Goal: Task Accomplishment & Management: Complete application form

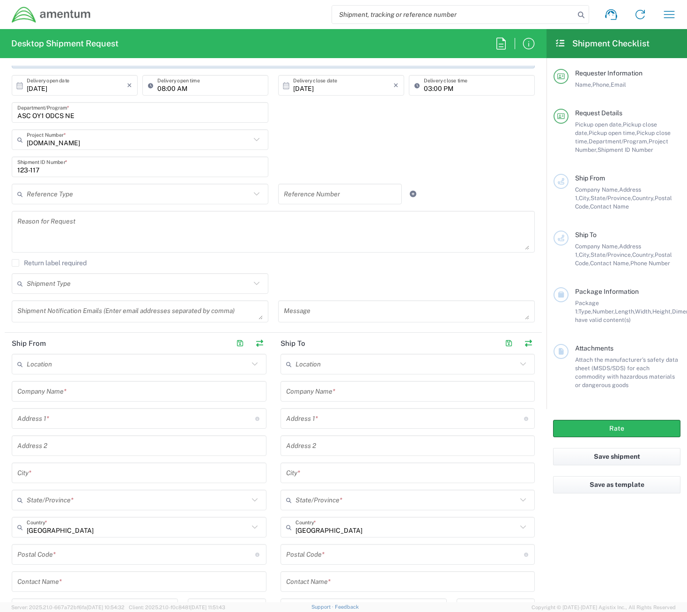
scroll to position [187, 0]
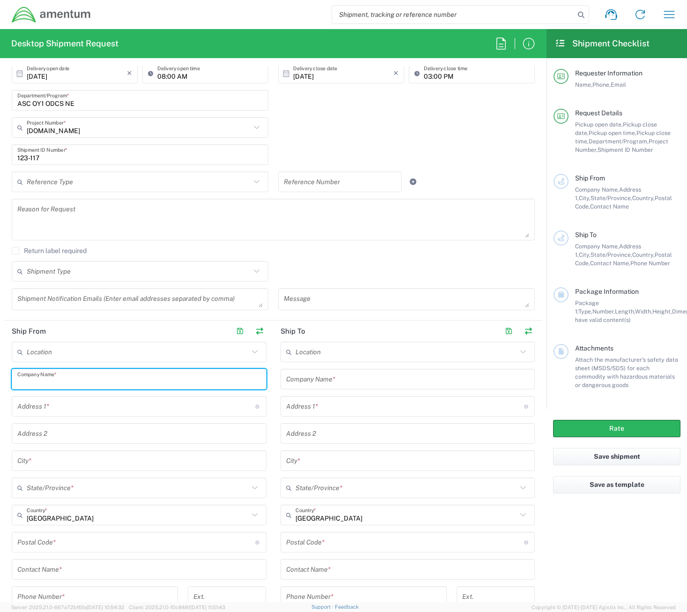
click at [152, 377] on input "text" at bounding box center [139, 379] width 244 height 16
type input "Application Support Center"
click at [322, 381] on input "text" at bounding box center [408, 379] width 244 height 16
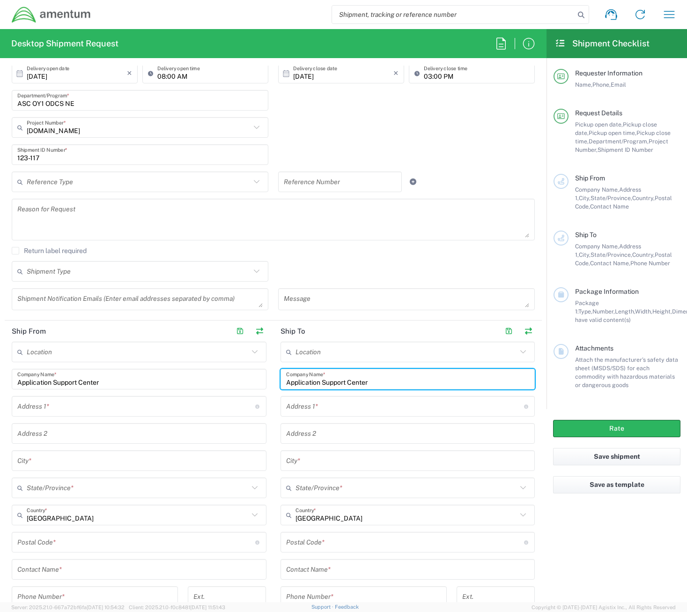
type input "Application Support Center"
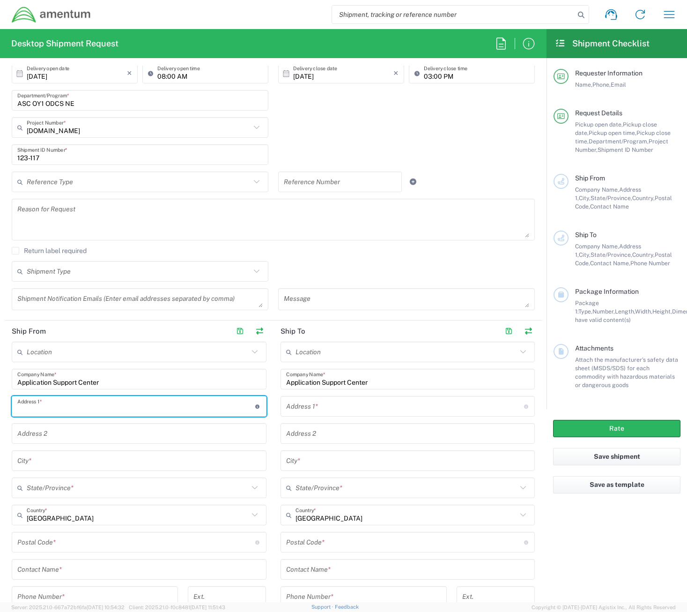
click at [200, 407] on input "text" at bounding box center [136, 406] width 238 height 16
type input "[STREET_ADDRESS][PERSON_NAME]"
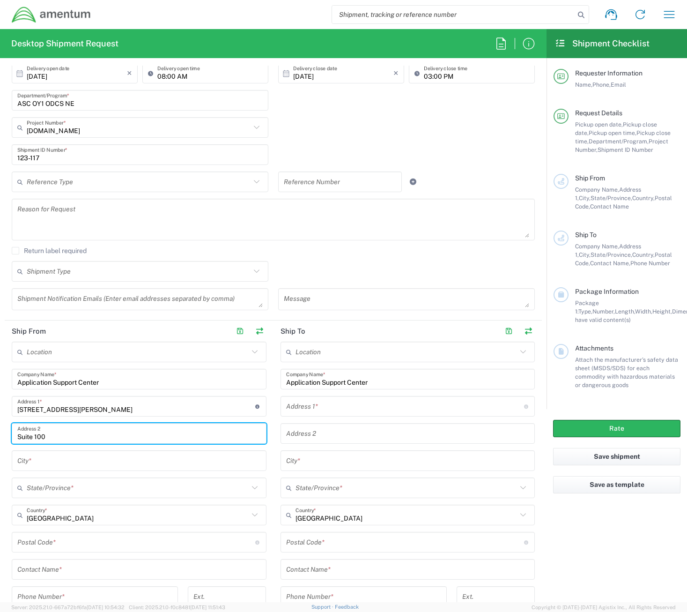
type input "Suite 100"
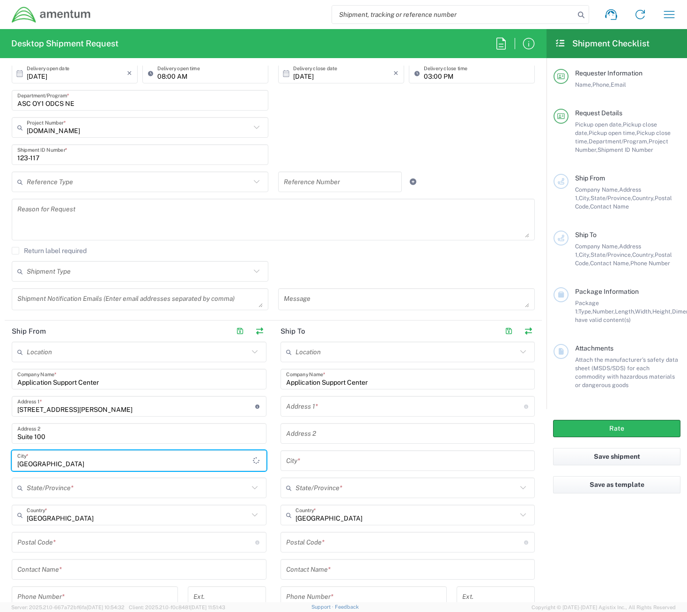
type input "[GEOGRAPHIC_DATA]"
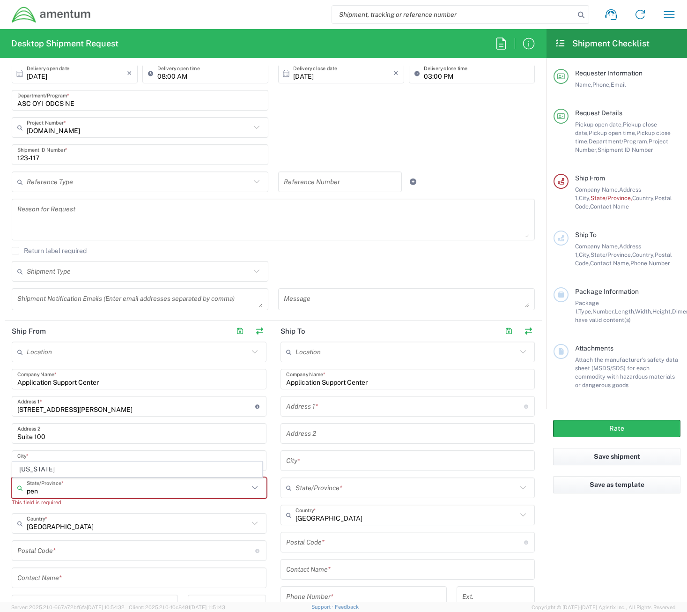
click at [162, 492] on input "pen" at bounding box center [138, 488] width 222 height 16
type input "p"
click at [62, 465] on span "[US_STATE]" at bounding box center [137, 469] width 249 height 15
type input "[US_STATE]"
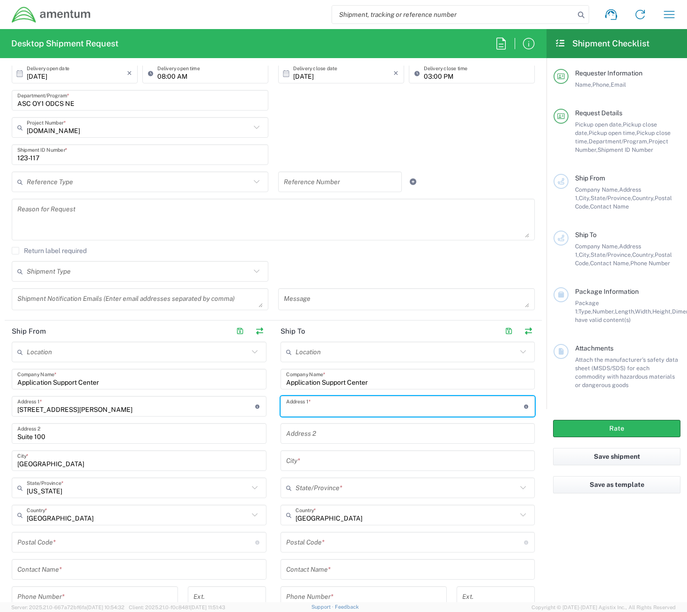
click at [338, 401] on input "text" at bounding box center [405, 406] width 238 height 16
type input "[STREET_ADDRESS]"
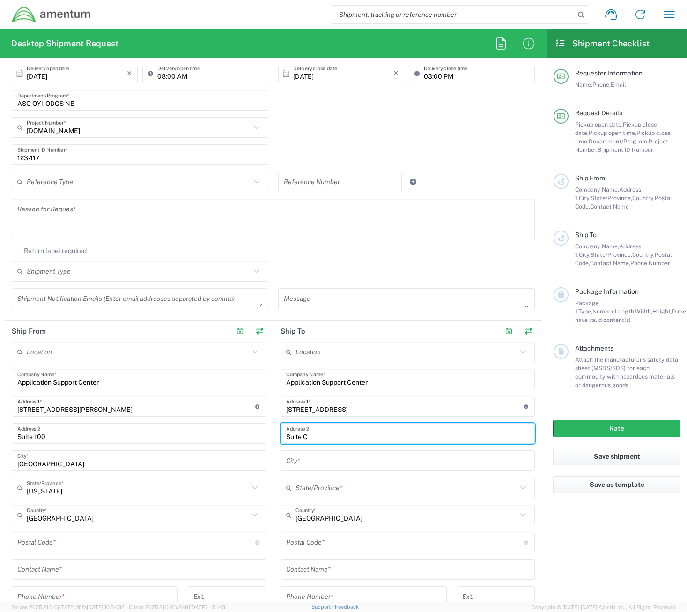
type input "Suite C"
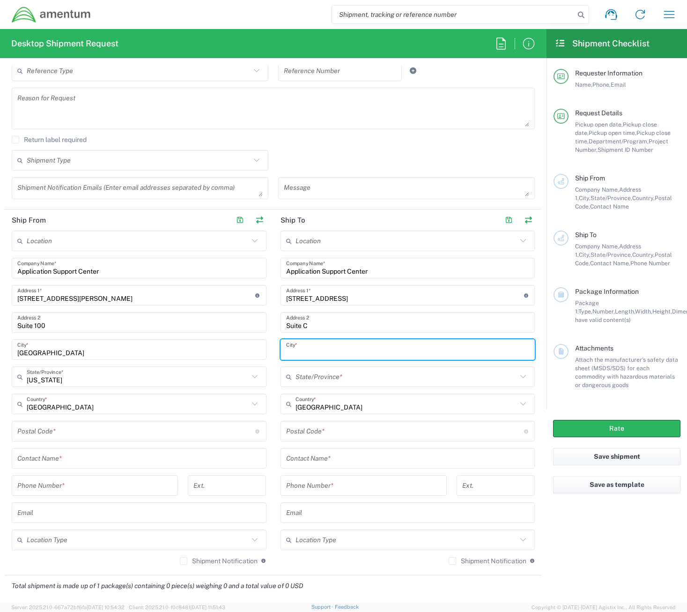
scroll to position [328, 0]
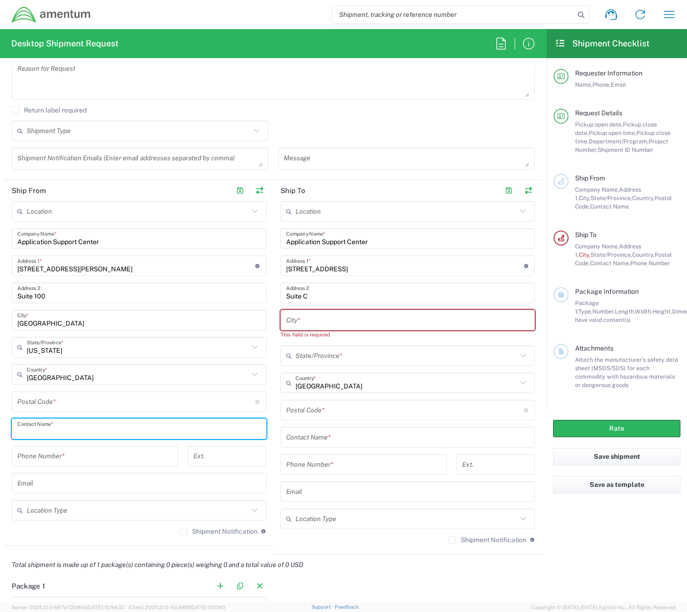
click at [123, 423] on input "text" at bounding box center [139, 429] width 244 height 16
type input "[PERSON_NAME]"
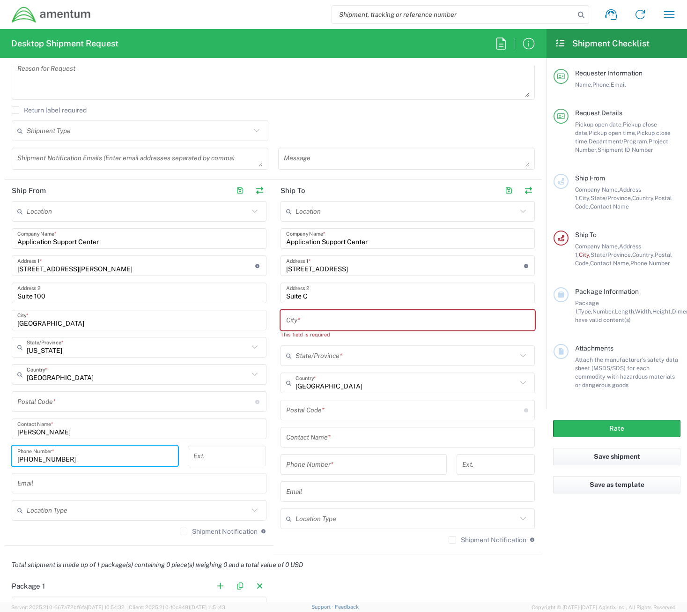
type input "[PHONE_NUMBER]"
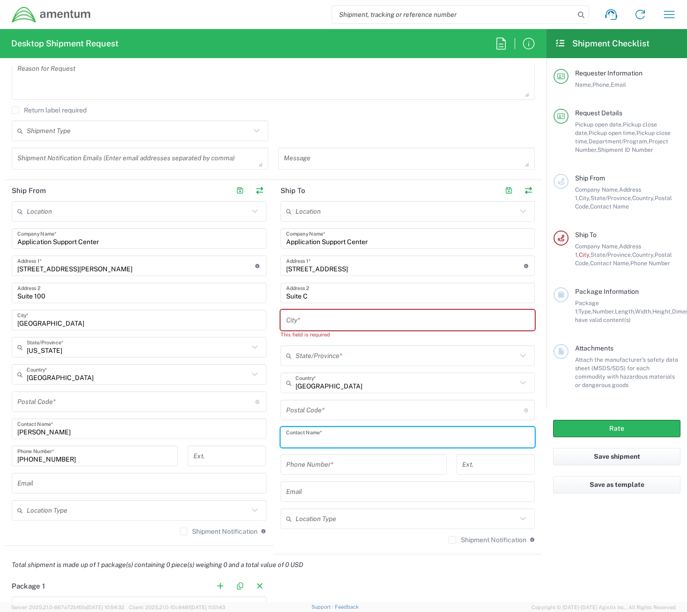
click at [291, 441] on input "text" at bounding box center [408, 437] width 244 height 16
type input "[PERSON_NAME]"
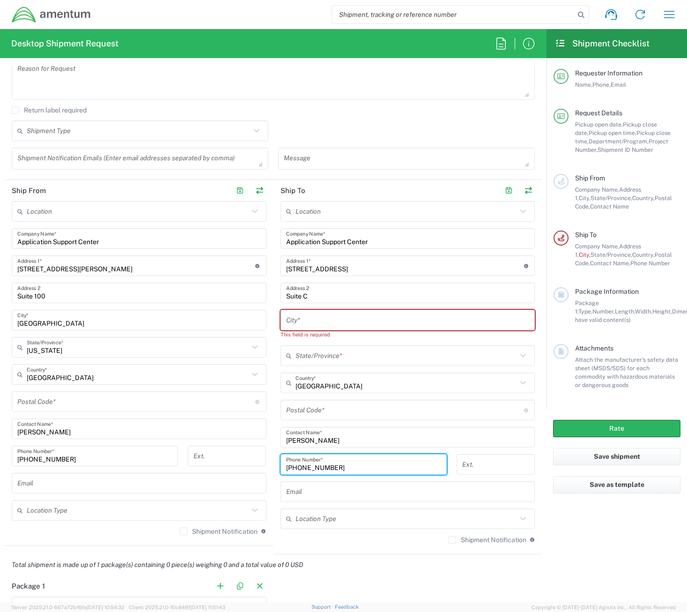
type input "[PHONE_NUMBER]"
click at [329, 318] on input "text" at bounding box center [408, 320] width 244 height 16
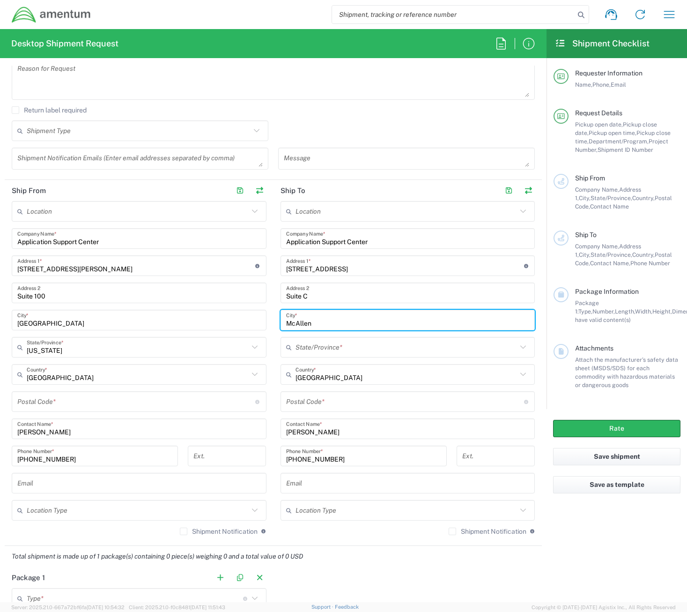
type input "McAllen"
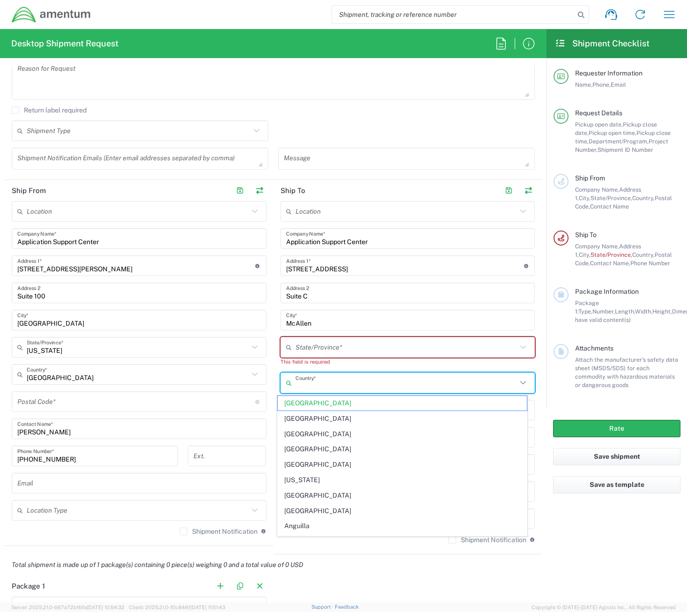
type input "[GEOGRAPHIC_DATA]"
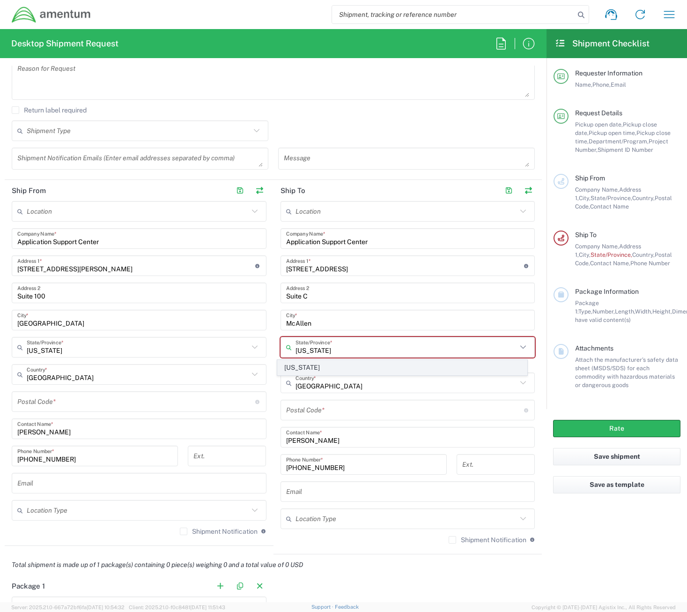
type input "[US_STATE]"
click at [303, 366] on span "[US_STATE]" at bounding box center [402, 367] width 249 height 15
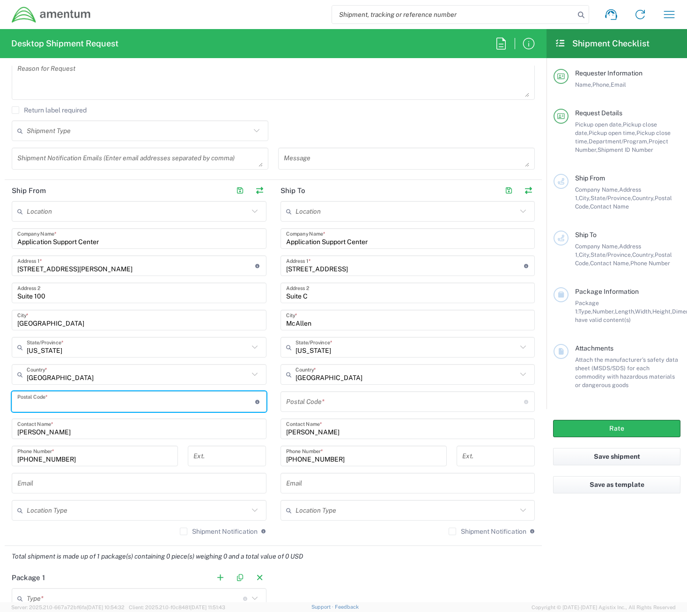
click at [136, 399] on input "undefined" at bounding box center [136, 401] width 238 height 16
type input "19154-3804"
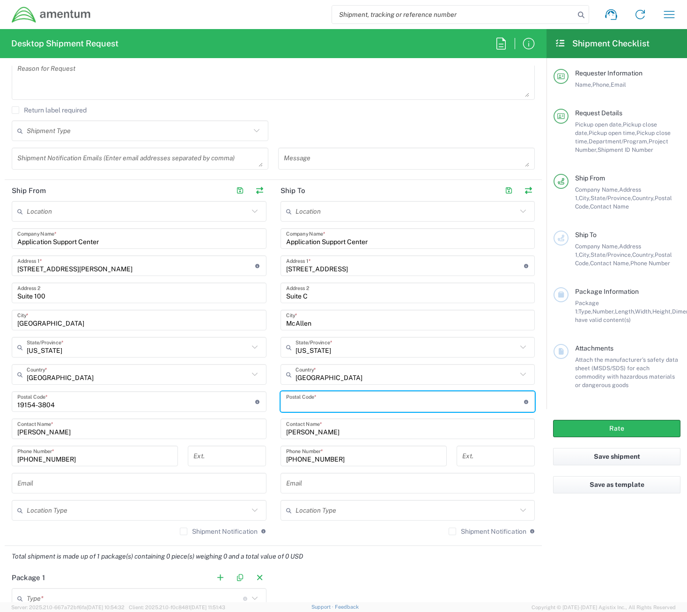
click at [318, 399] on input "undefined" at bounding box center [405, 401] width 238 height 16
type input "78501-7019"
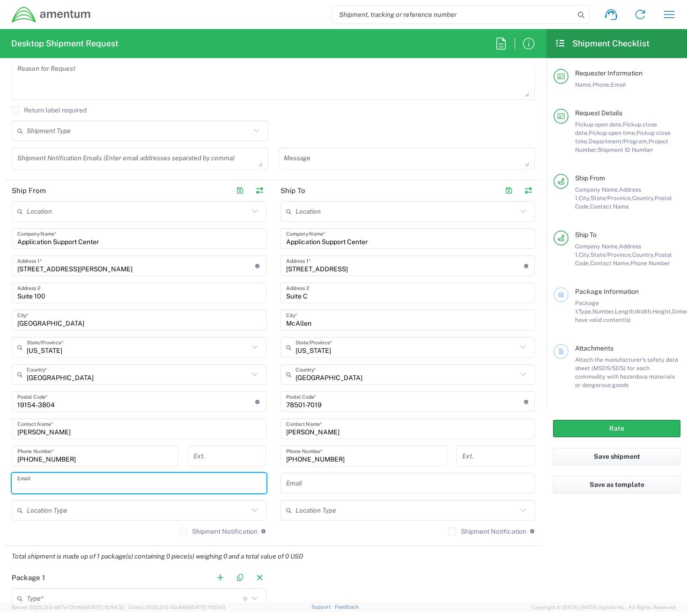
click at [70, 485] on input "text" at bounding box center [139, 483] width 244 height 16
paste input "[PERSON_NAME][EMAIL_ADDRESS][PERSON_NAME][DOMAIN_NAME]"
type input "[PERSON_NAME][EMAIL_ADDRESS][PERSON_NAME][DOMAIN_NAME]"
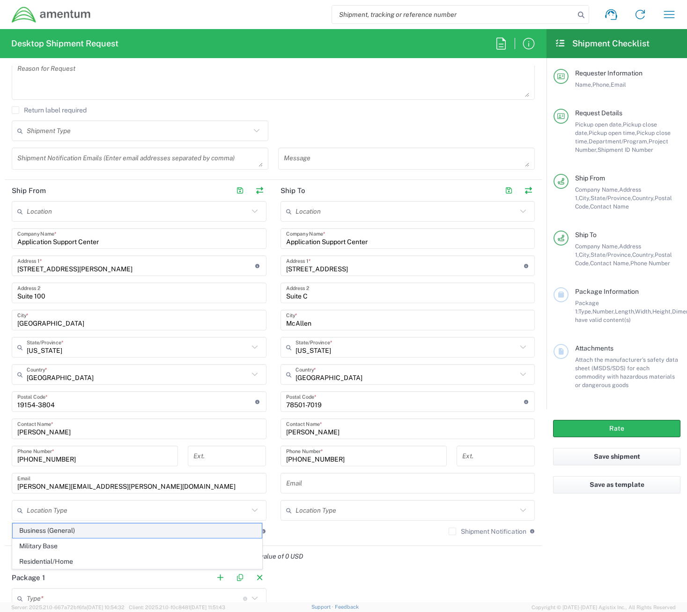
click at [132, 535] on span "Business (General)" at bounding box center [137, 530] width 249 height 15
type input "Business (General)"
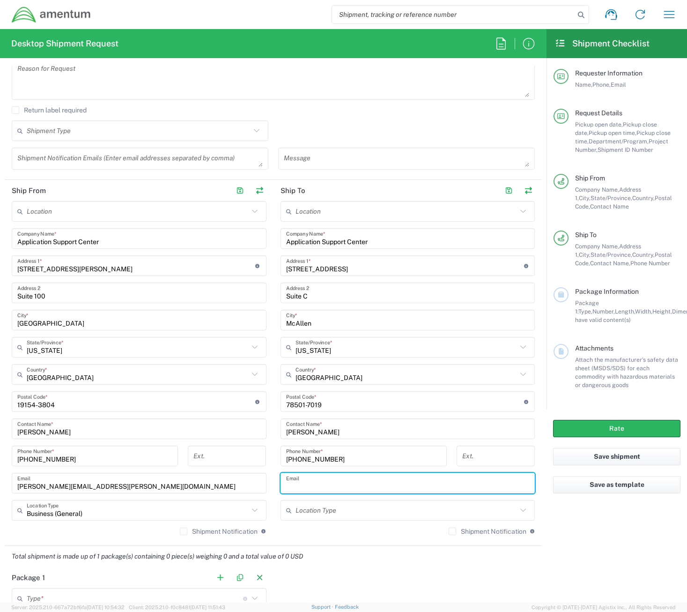
click at [327, 484] on input "text" at bounding box center [408, 483] width 244 height 16
paste input "[PERSON_NAME][EMAIL_ADDRESS][PERSON_NAME][DOMAIN_NAME]"
type input "[PERSON_NAME][EMAIL_ADDRESS][PERSON_NAME][DOMAIN_NAME]"
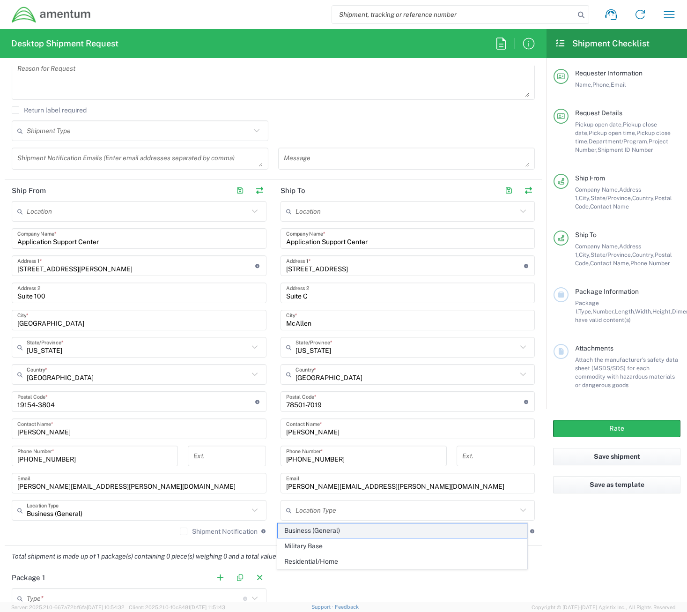
click at [324, 527] on span "Business (General)" at bounding box center [402, 530] width 249 height 15
type input "Business (General)"
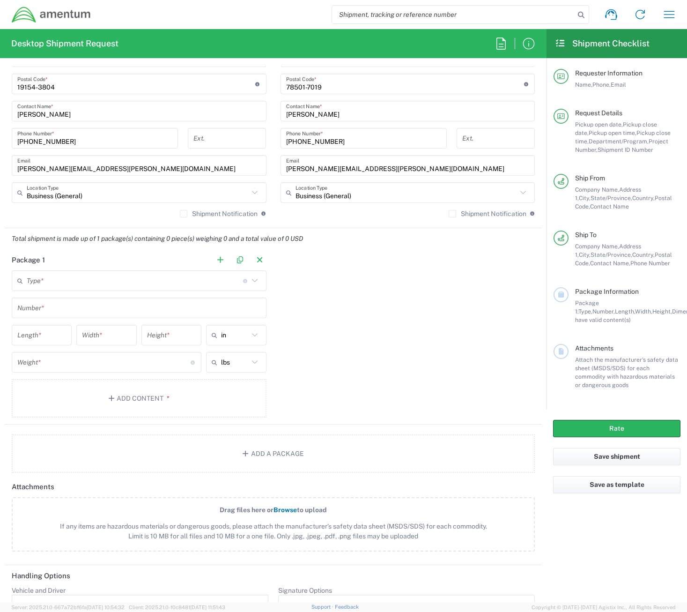
scroll to position [656, 0]
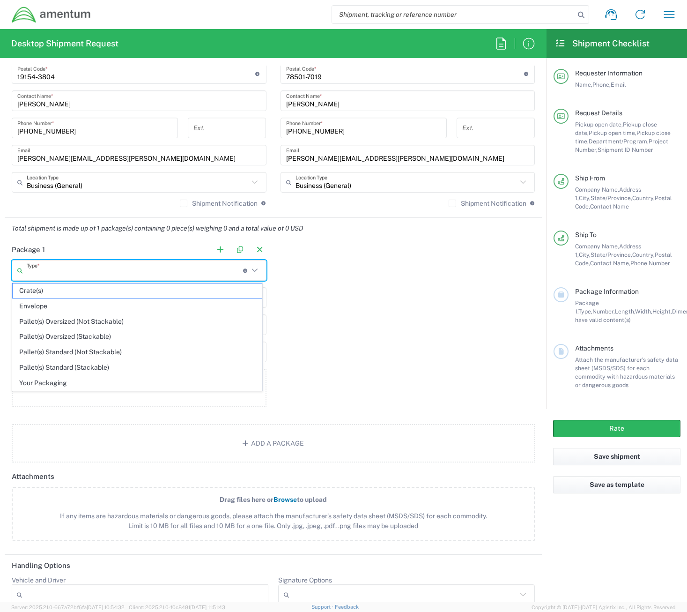
click at [132, 273] on input "text" at bounding box center [135, 270] width 216 height 16
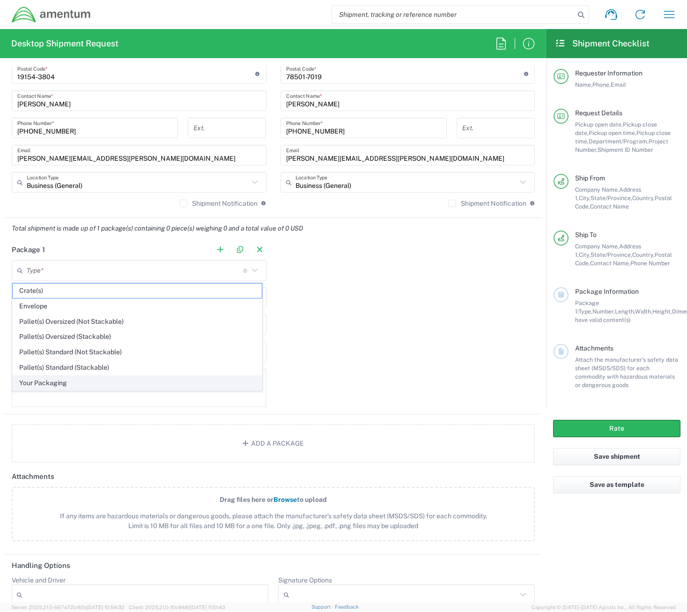
click at [59, 388] on span "Your Packaging" at bounding box center [137, 383] width 249 height 15
type input "Your Packaging"
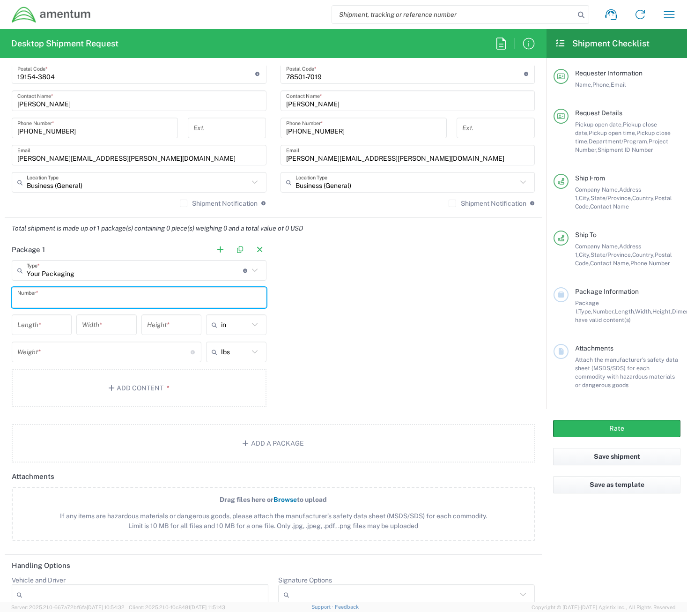
click at [82, 303] on input "text" at bounding box center [139, 297] width 244 height 16
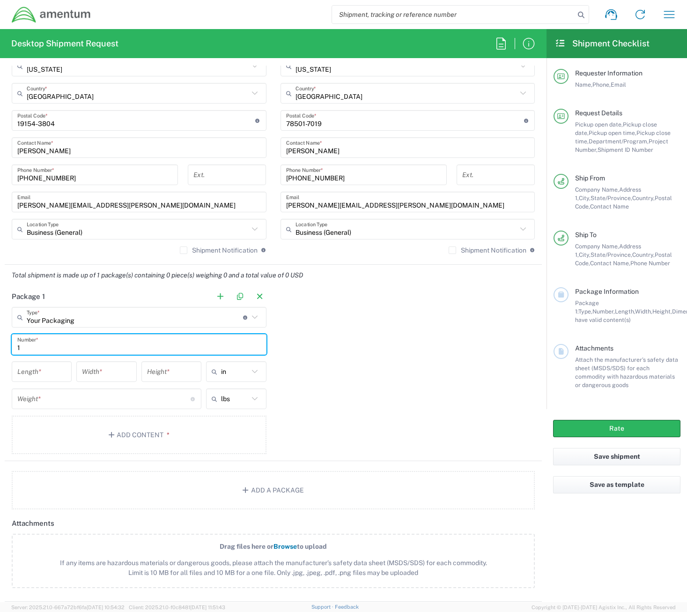
type input "1"
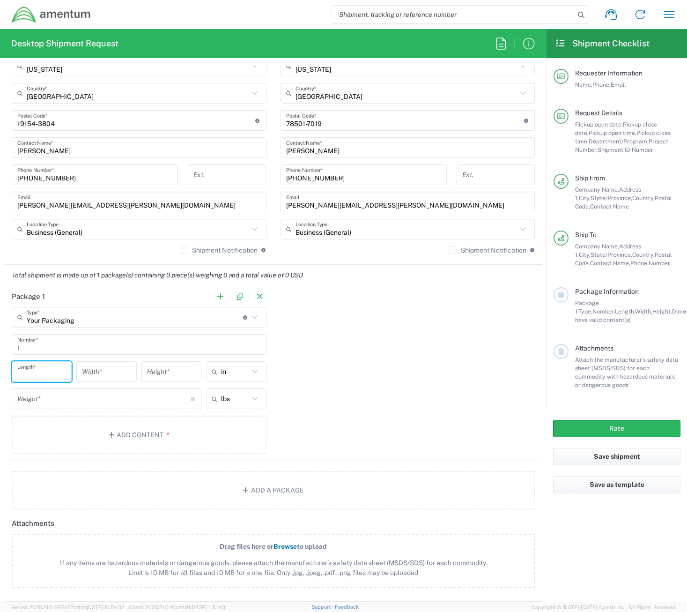
click at [37, 377] on input "number" at bounding box center [41, 371] width 49 height 16
type input "16"
type input "12"
type input "7"
type input "in"
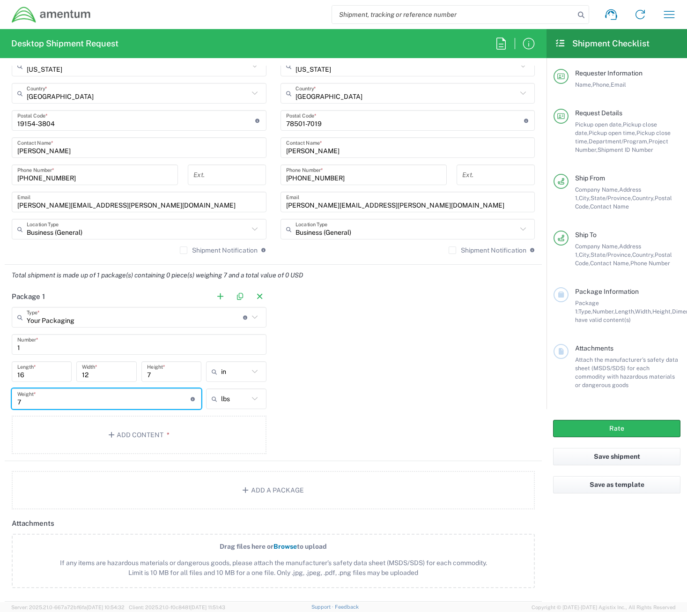
type input "7"
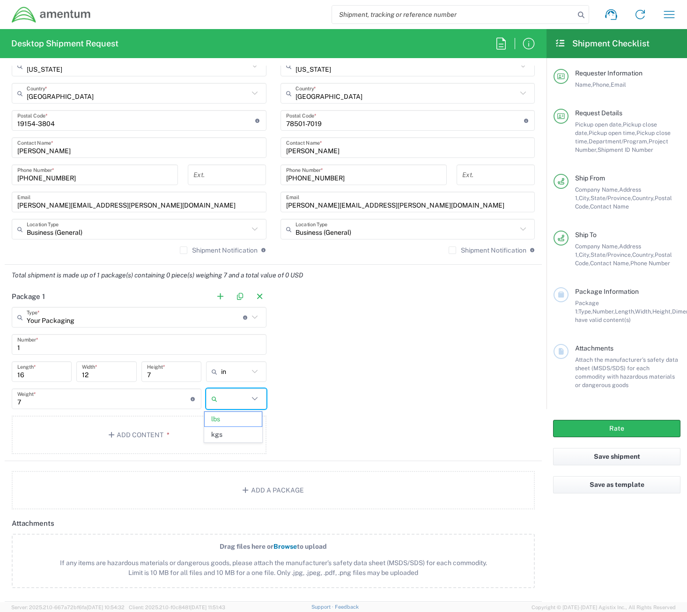
type input "lbs"
click at [131, 438] on button "Add Content *" at bounding box center [139, 434] width 255 height 38
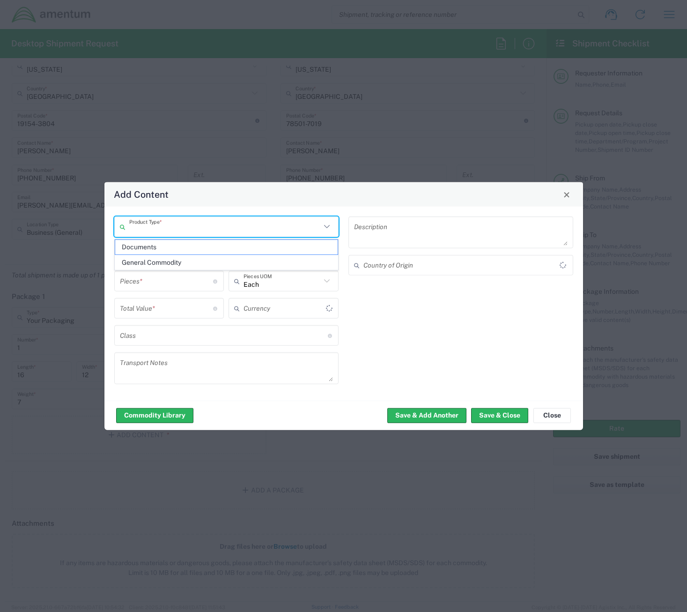
click at [199, 234] on input "text" at bounding box center [225, 226] width 192 height 16
type input "US Dollar"
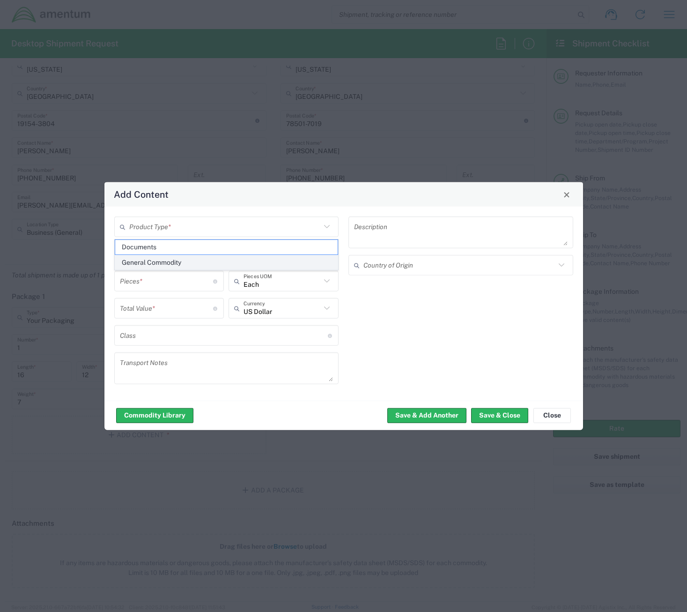
click at [192, 263] on span "General Commodity" at bounding box center [226, 262] width 223 height 15
type input "General Commodity"
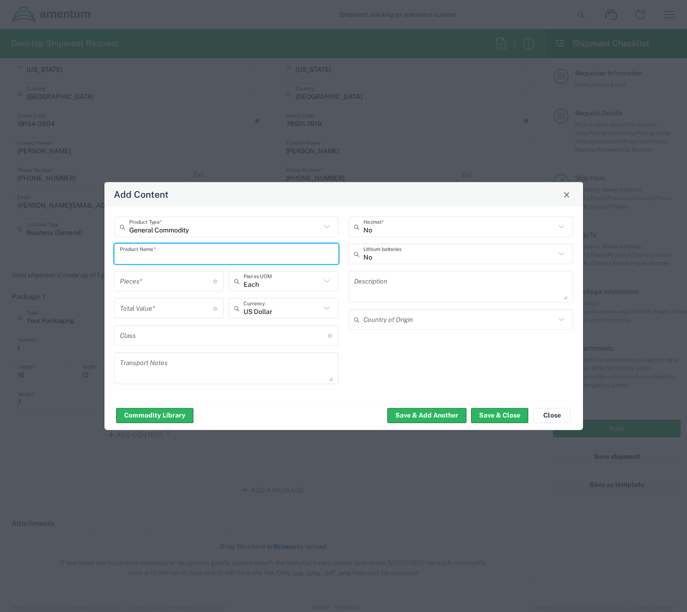
click at [190, 253] on input "text" at bounding box center [227, 253] width 214 height 16
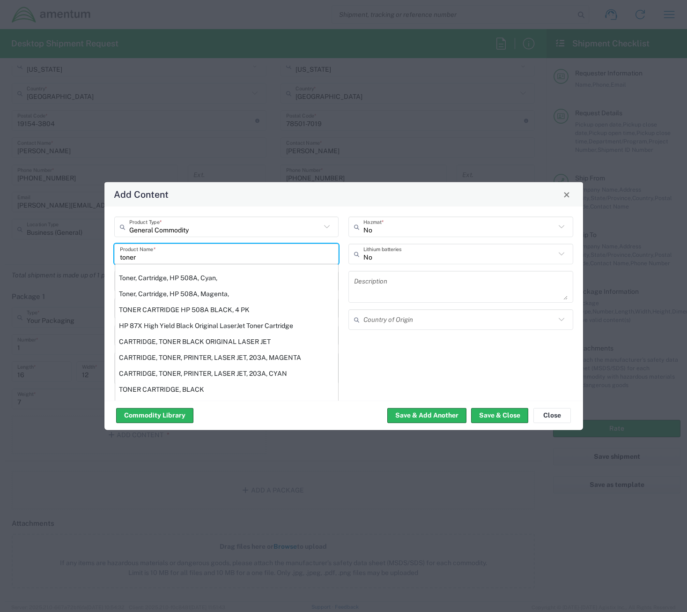
scroll to position [140, 0]
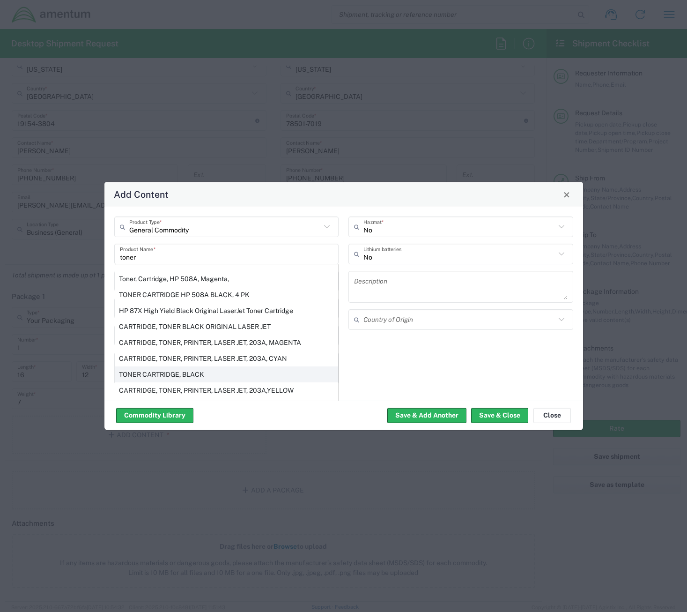
click at [173, 379] on div "TONER CARTRIDGE, BLACK" at bounding box center [226, 374] width 223 height 16
type input "TONER CARTRIDGE, BLACK"
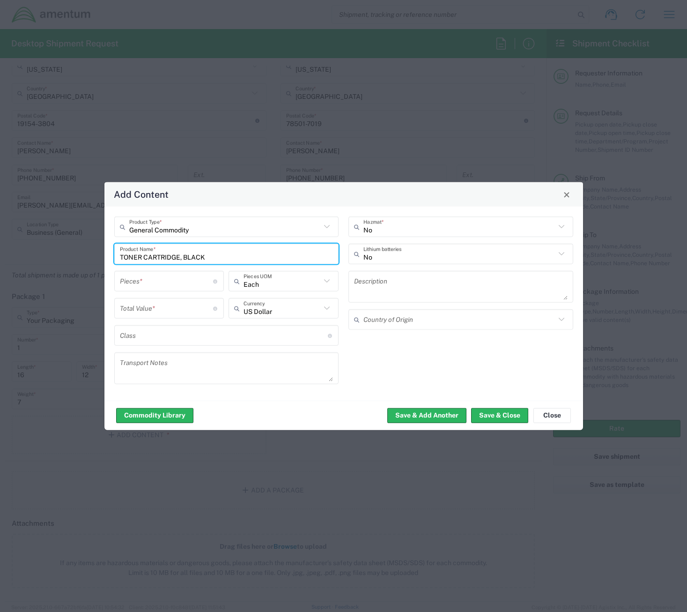
click at [196, 281] on input "number" at bounding box center [167, 281] width 94 height 16
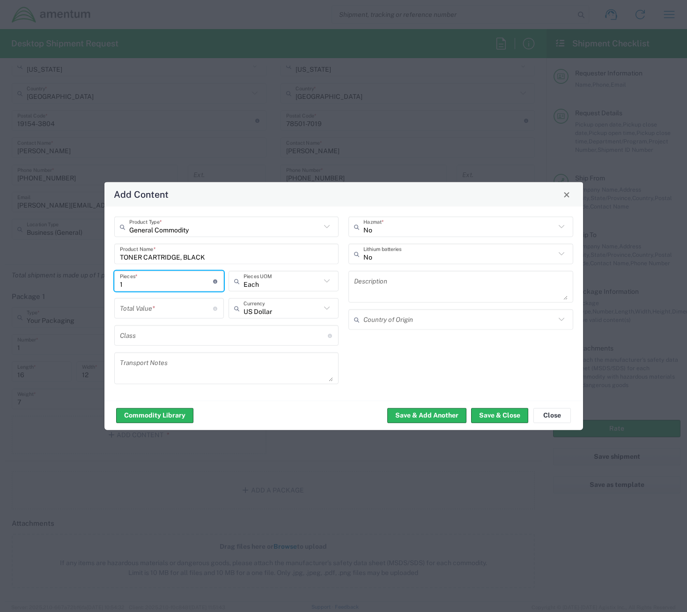
type input "1"
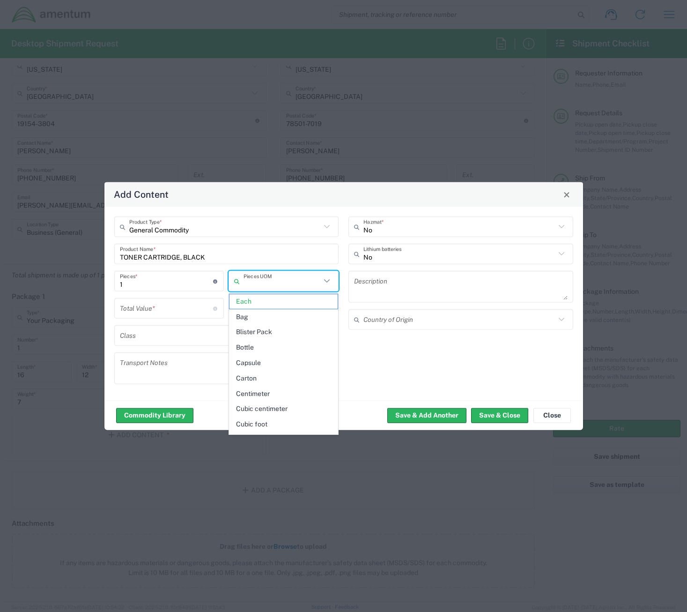
type input "Each"
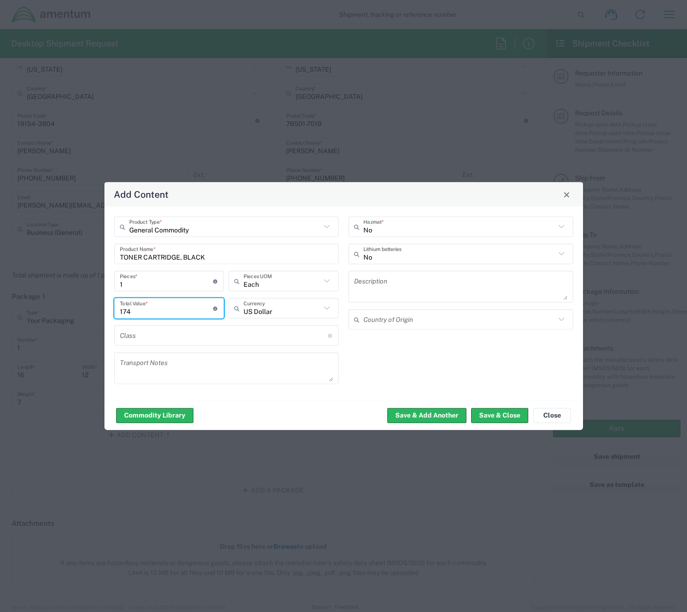
type input "174"
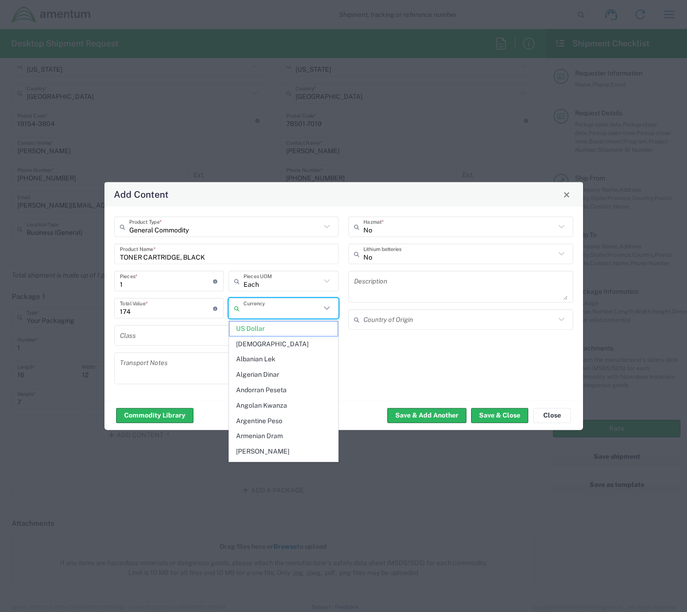
type input "US Dollar"
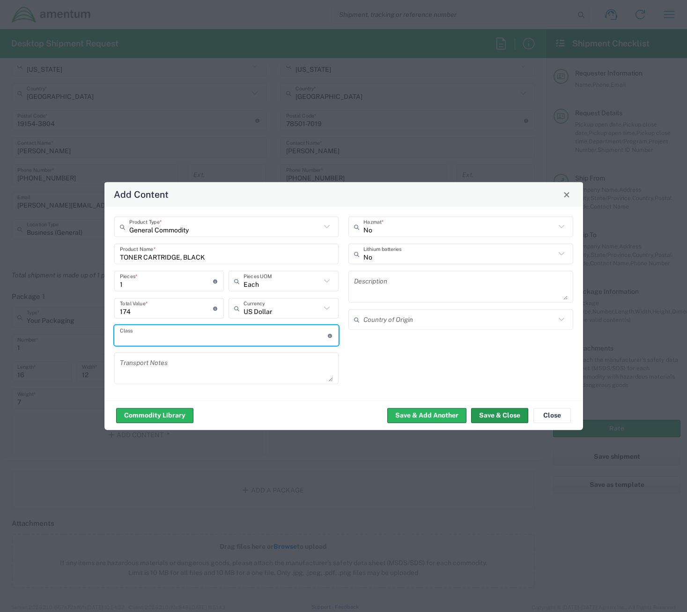
click at [483, 411] on button "Save & Close" at bounding box center [499, 414] width 57 height 15
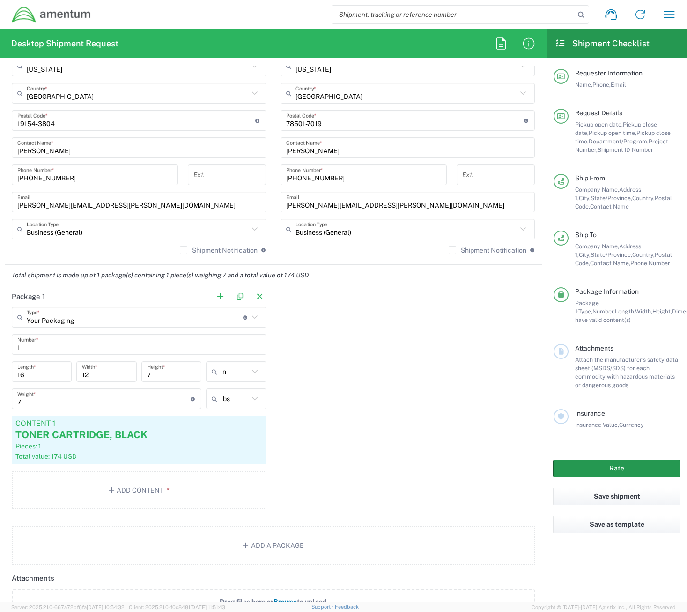
click at [610, 471] on button "Rate" at bounding box center [616, 467] width 127 height 17
type input "[DOMAIN_NAME]"
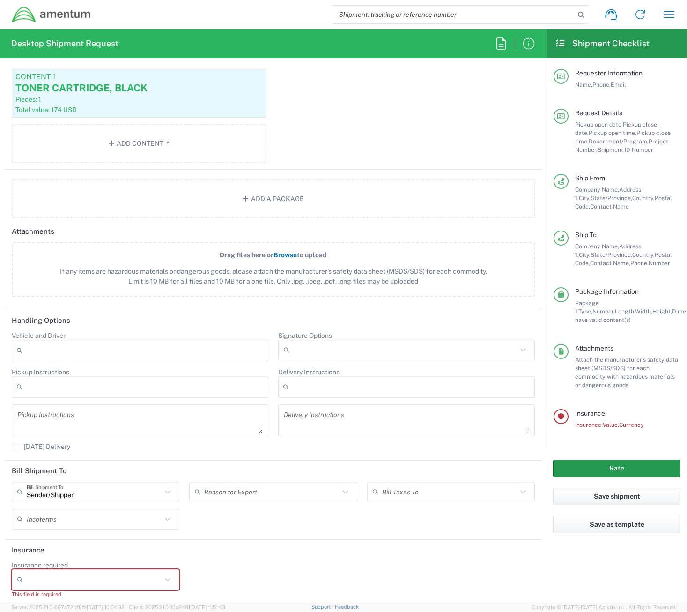
scroll to position [962, 0]
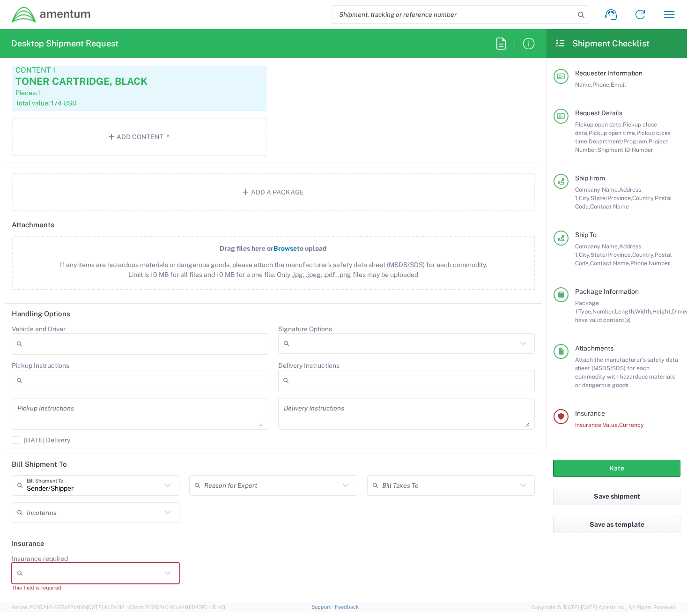
click at [100, 563] on div at bounding box center [96, 572] width 168 height 21
click at [98, 567] on input "Insurance required" at bounding box center [94, 572] width 135 height 15
click at [69, 554] on span "Yes" at bounding box center [94, 554] width 163 height 15
type input "Yes"
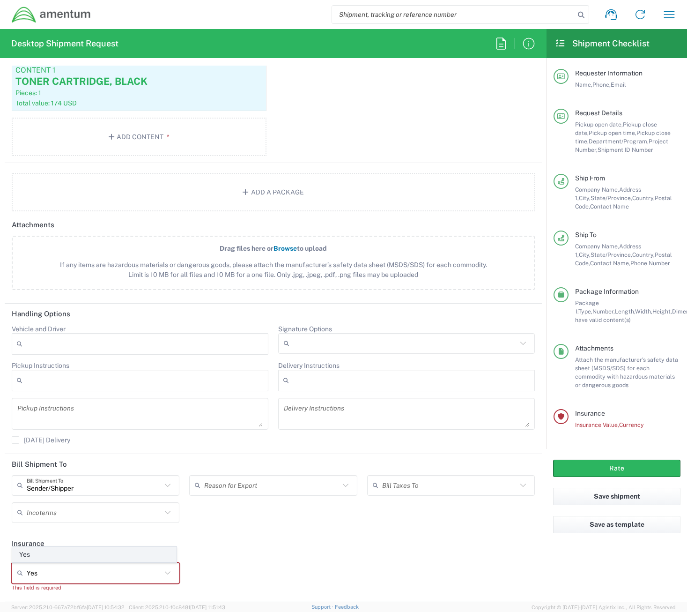
scroll to position [953, 0]
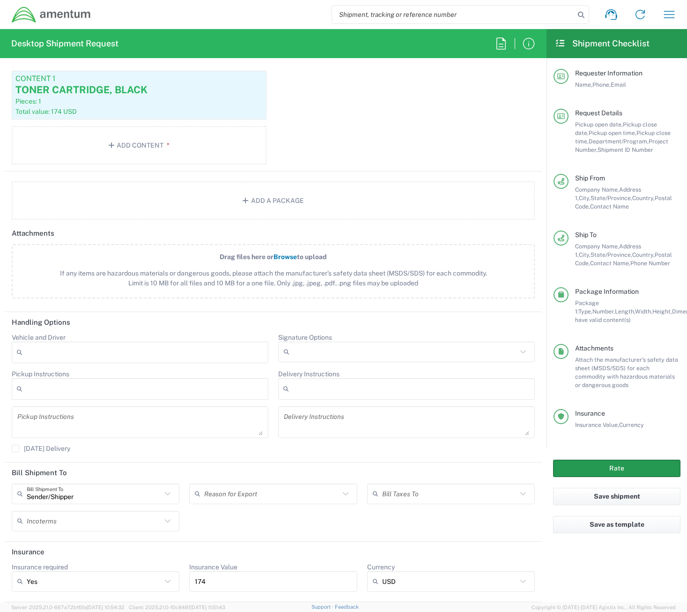
click at [632, 467] on button "Rate" at bounding box center [616, 467] width 127 height 17
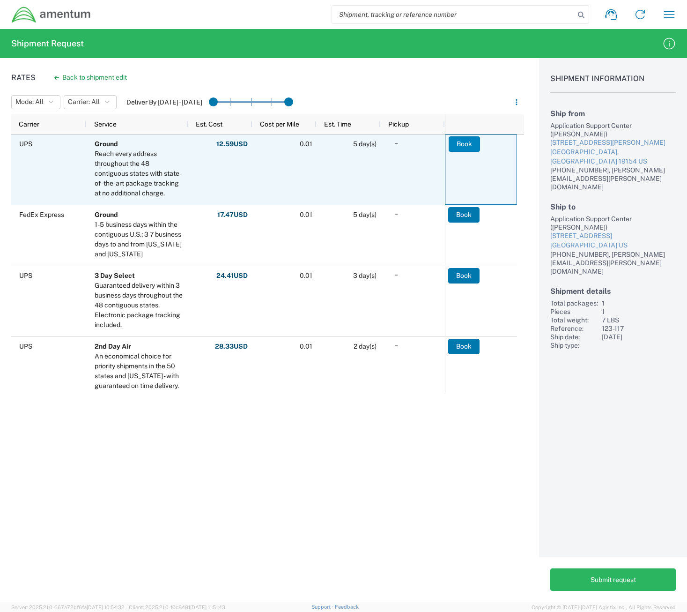
click at [465, 145] on button "Book" at bounding box center [464, 143] width 31 height 15
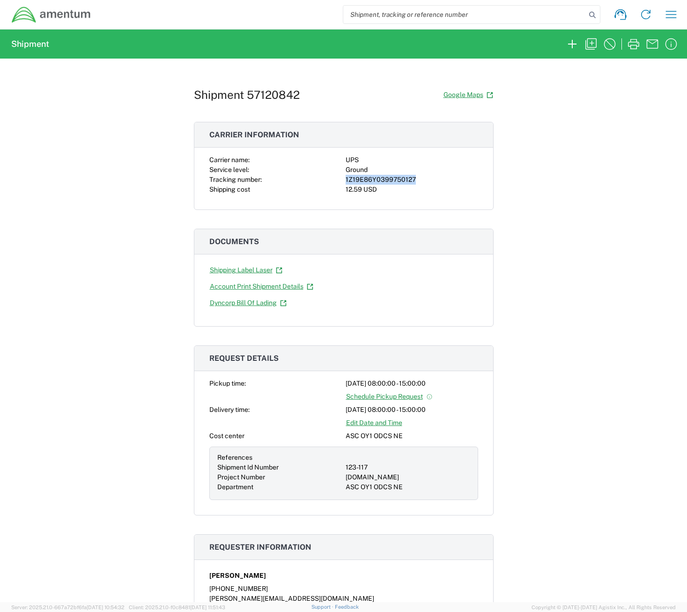
drag, startPoint x: 421, startPoint y: 181, endPoint x: 342, endPoint y: 177, distance: 78.7
click at [346, 177] on div "1Z19E86Y0399750127" at bounding box center [412, 180] width 133 height 10
copy div "1Z19E86Y0399750127"
